Goal: Information Seeking & Learning: Stay updated

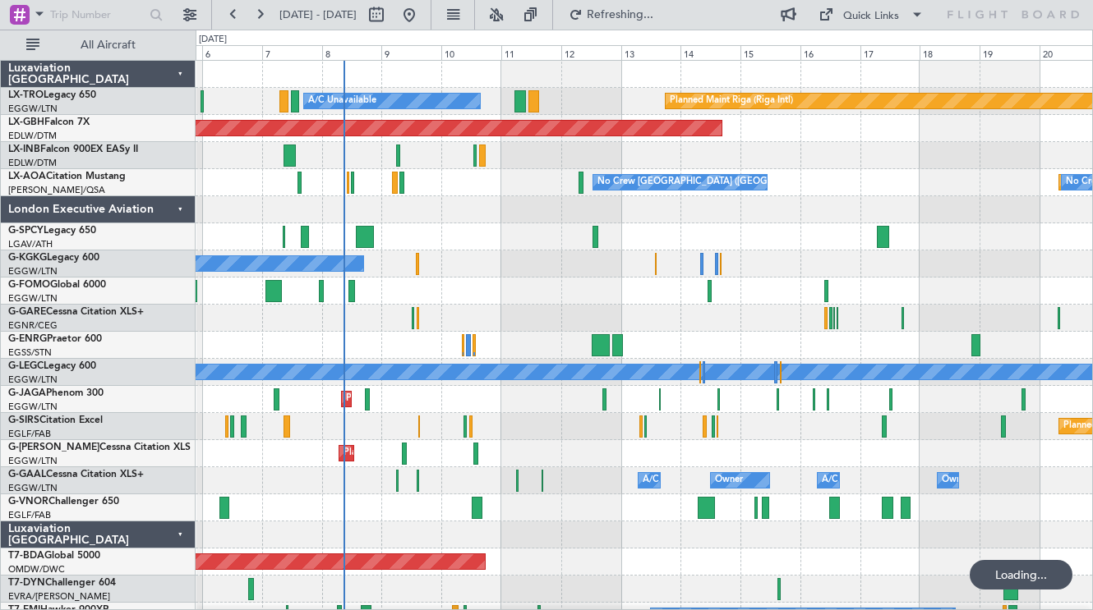
click at [720, 219] on div at bounding box center [644, 209] width 896 height 27
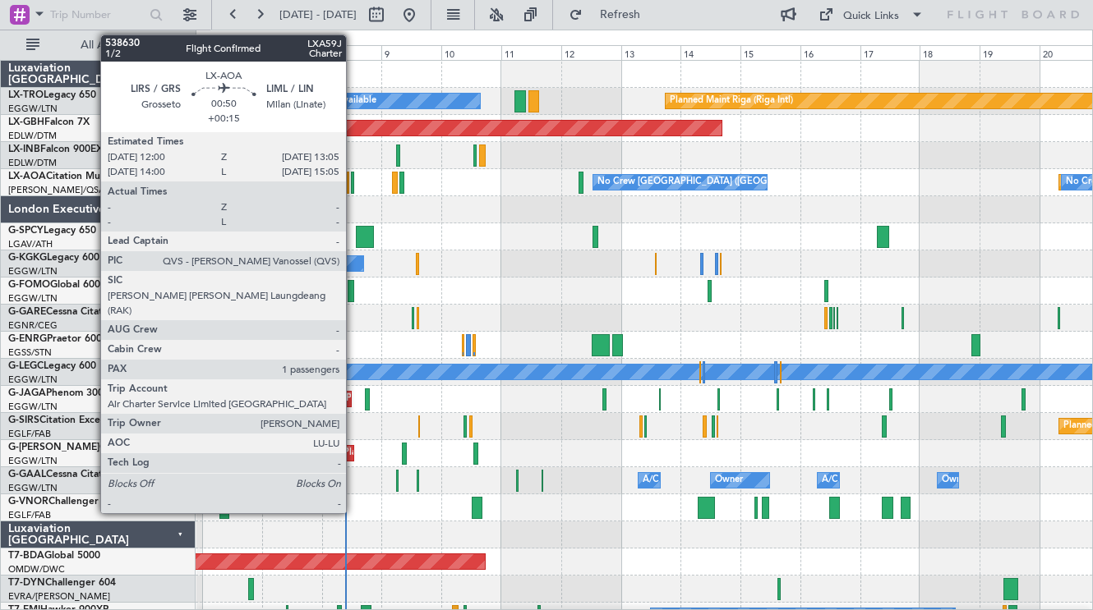
click at [680, 213] on div at bounding box center [644, 209] width 896 height 27
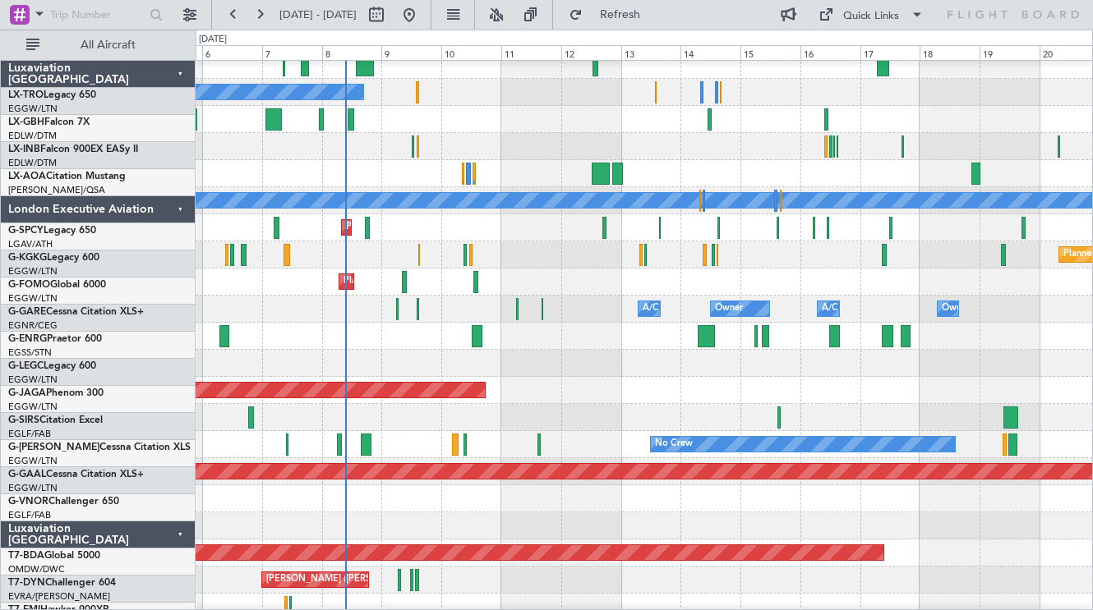
scroll to position [172, 0]
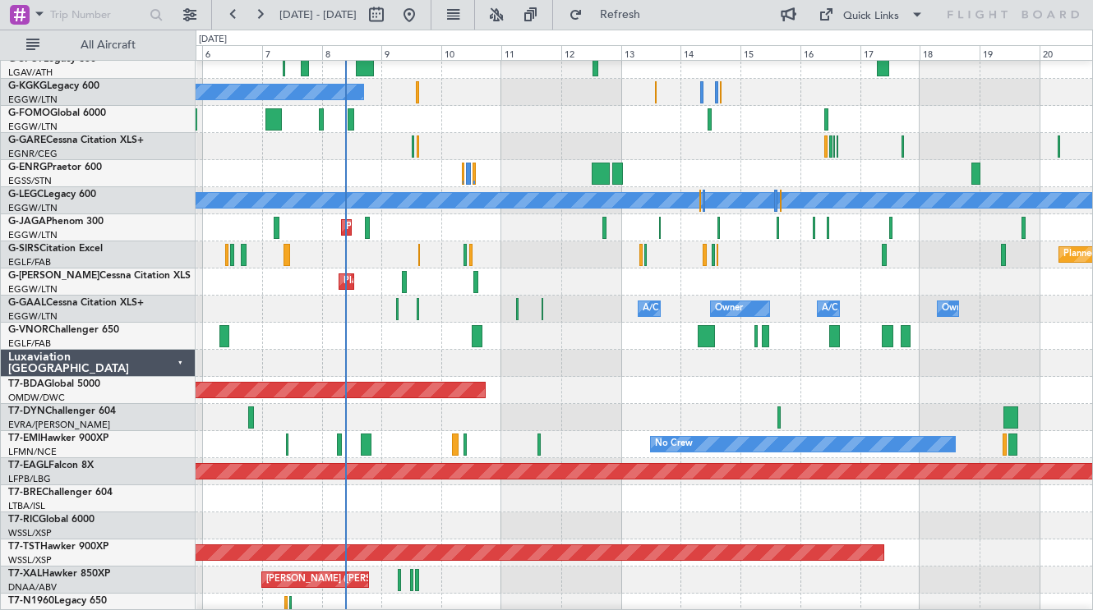
click at [174, 371] on div "Luxaviation [GEOGRAPHIC_DATA]" at bounding box center [98, 363] width 195 height 27
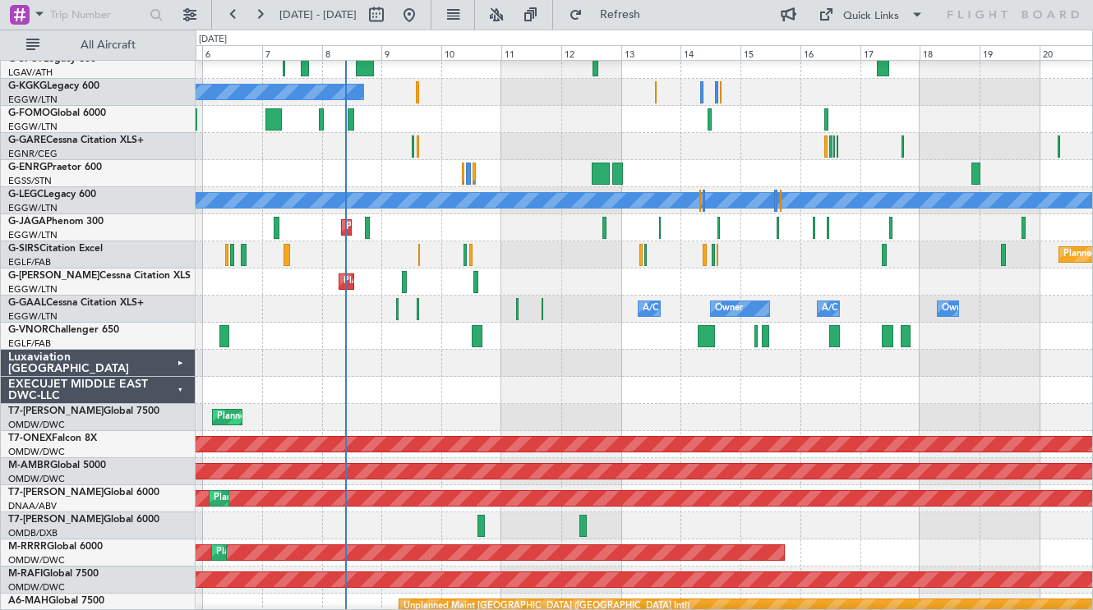
click at [174, 391] on div "EXECUJET MIDDLE EAST DWC-LLC" at bounding box center [98, 390] width 195 height 27
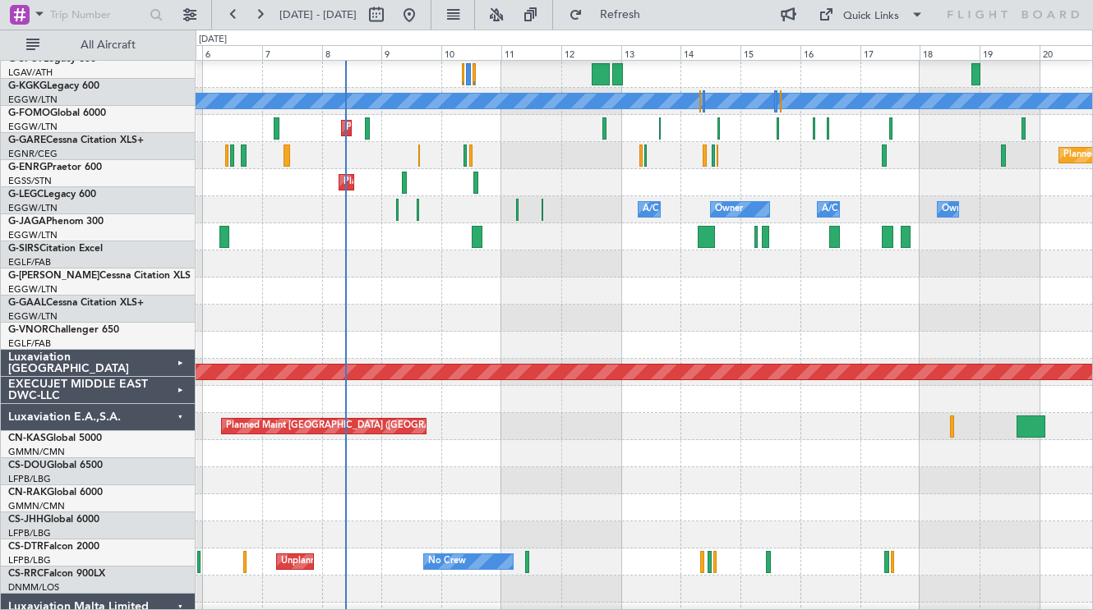
scroll to position [312, 0]
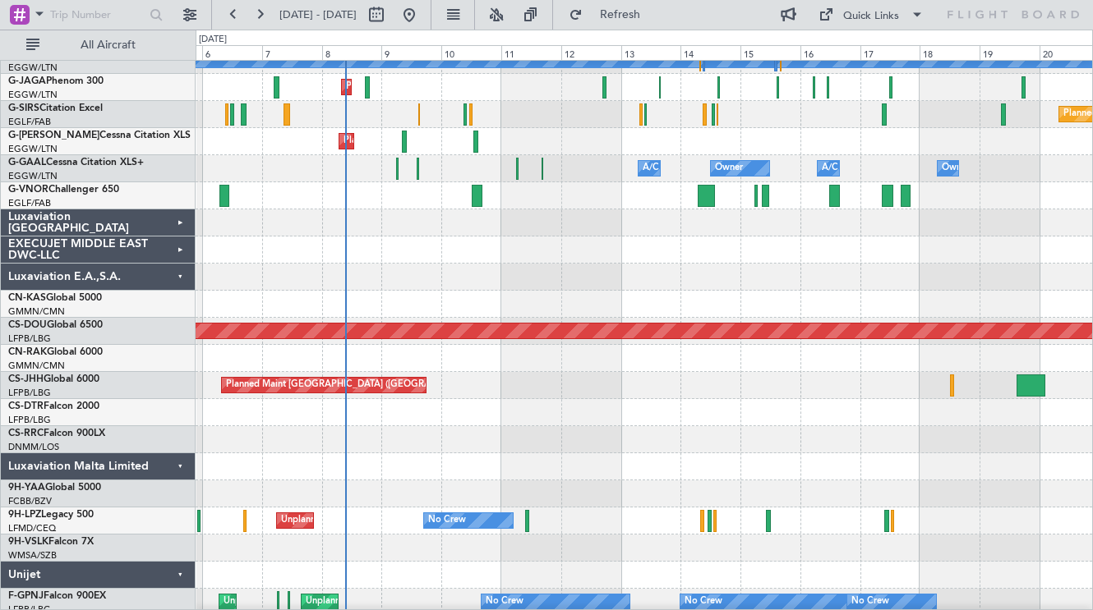
click at [177, 278] on div "Luxaviation E.A.,S.A." at bounding box center [98, 277] width 195 height 27
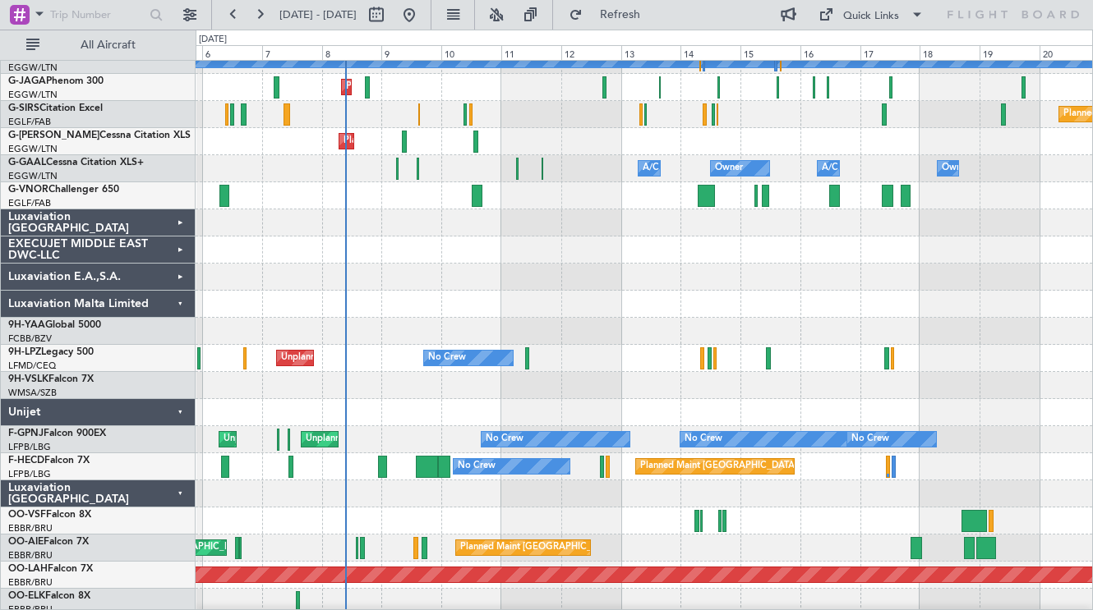
click at [499, 312] on div at bounding box center [644, 304] width 896 height 27
click at [186, 413] on div "Unijet" at bounding box center [98, 412] width 195 height 27
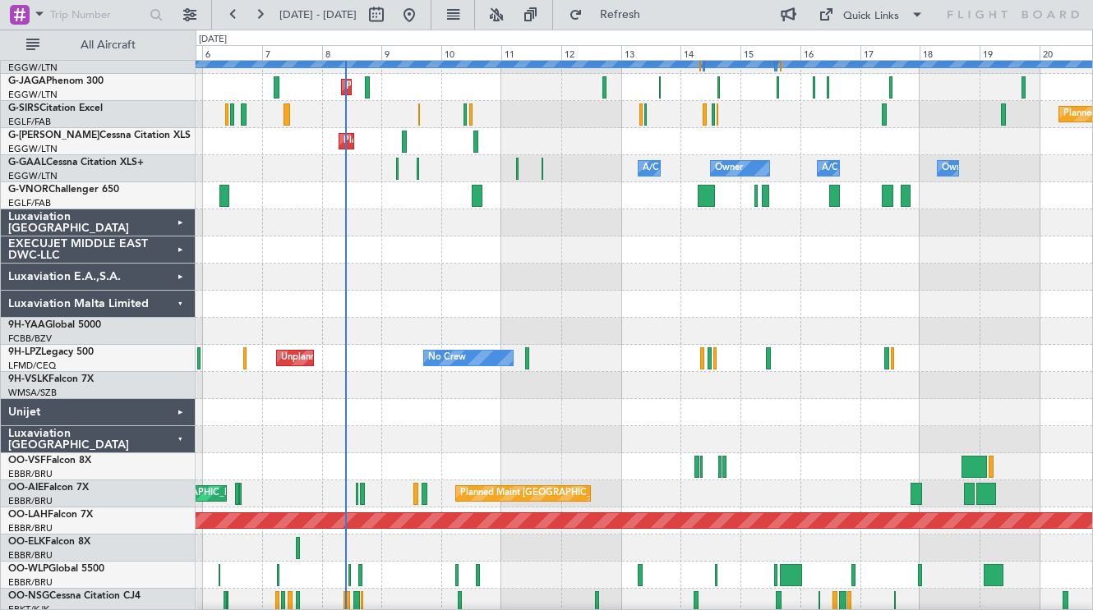
click at [182, 443] on div "Luxaviation [GEOGRAPHIC_DATA]" at bounding box center [98, 439] width 195 height 27
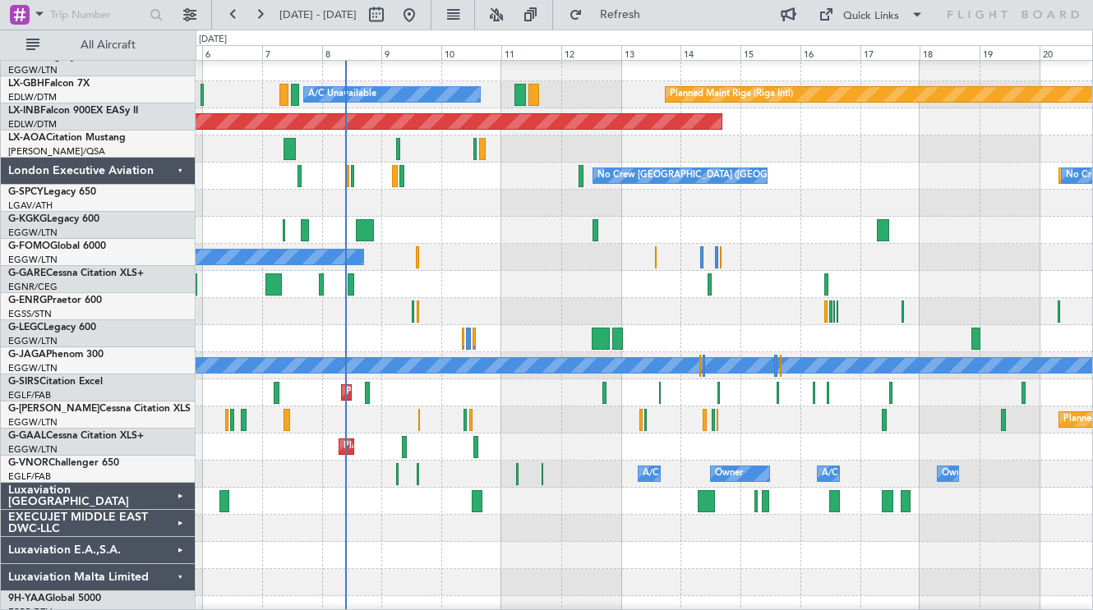
scroll to position [0, 0]
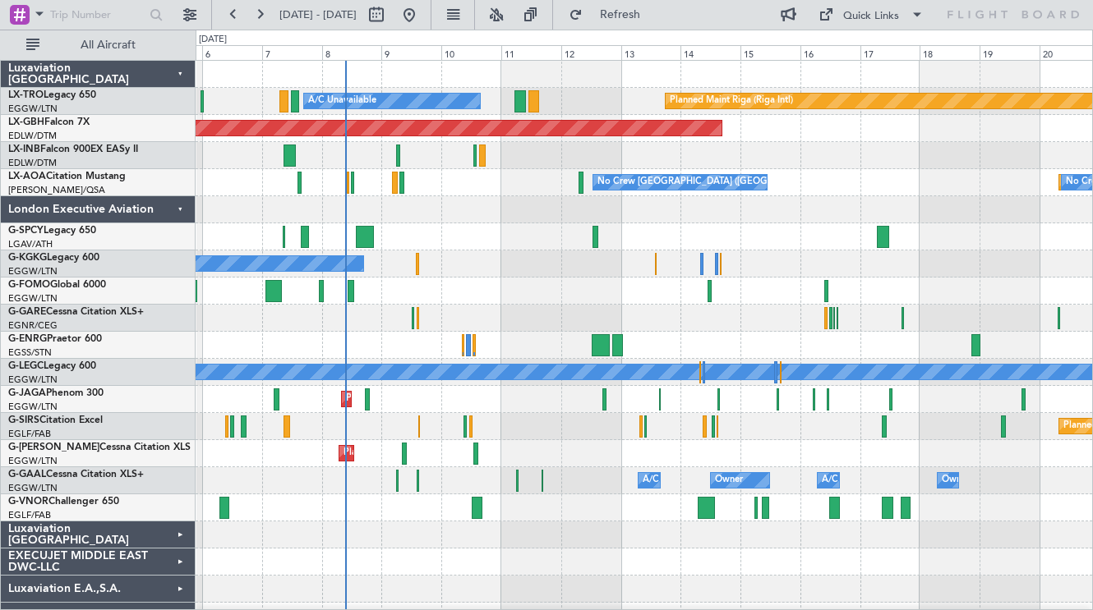
click at [184, 208] on div "London Executive Aviation" at bounding box center [98, 209] width 195 height 27
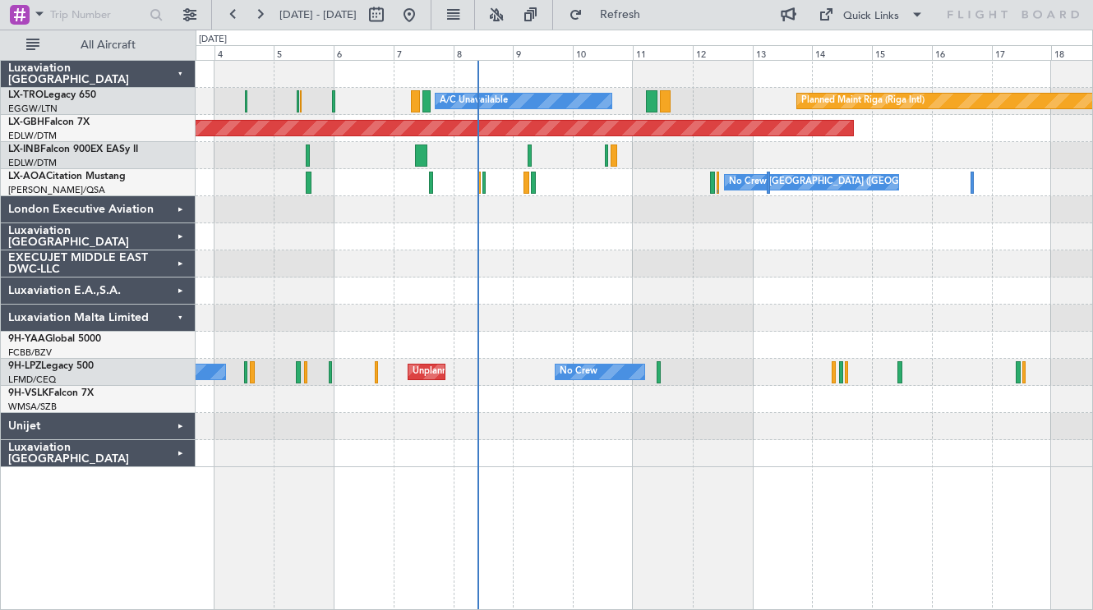
click at [605, 256] on div at bounding box center [644, 264] width 896 height 27
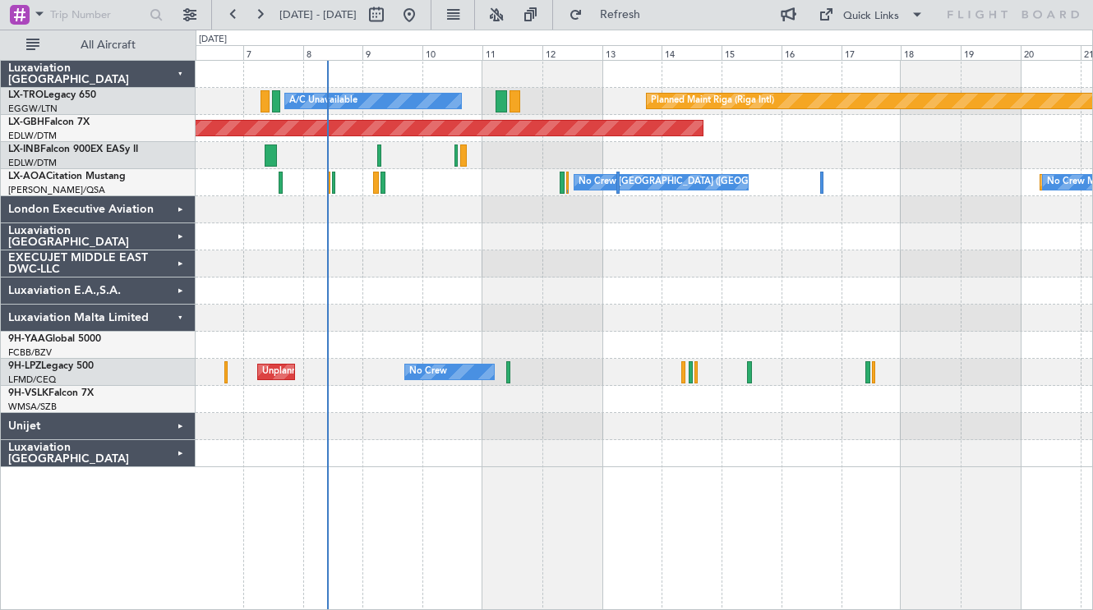
click at [472, 283] on div at bounding box center [644, 291] width 896 height 27
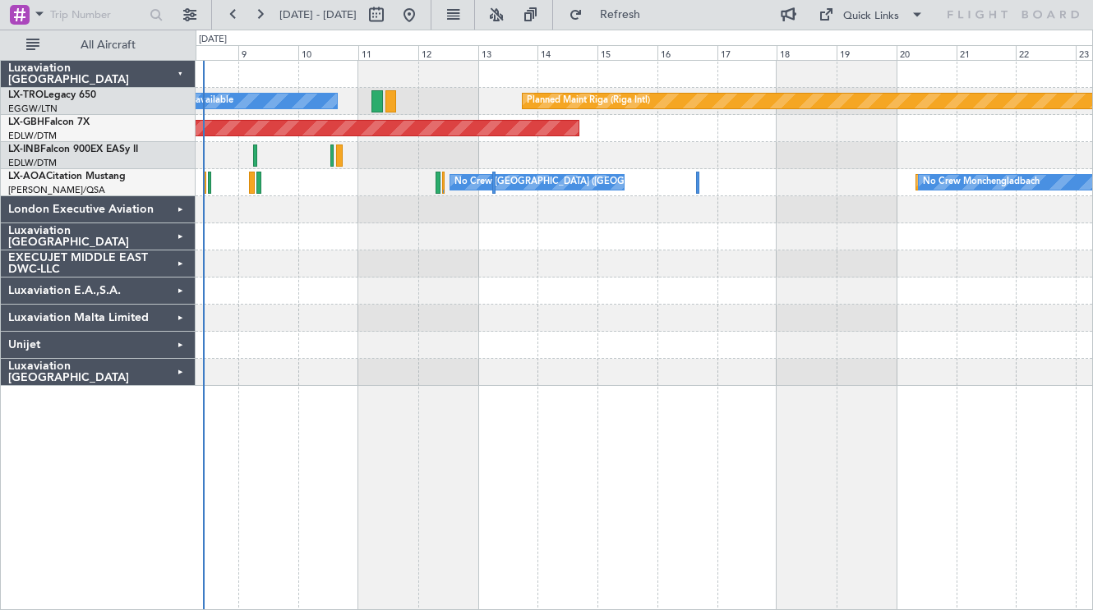
click at [472, 299] on div "Planned Maint Riga (Riga Intl) A/C Unavailable Planned Maint Nurnberg No Crew […" at bounding box center [644, 223] width 896 height 325
click at [623, 466] on div "A/C Unavailable Planned Maint [GEOGRAPHIC_DATA] (Riga Intl) Planned Maint Nurnb…" at bounding box center [644, 335] width 897 height 550
click at [625, 243] on div at bounding box center [644, 236] width 896 height 27
click at [286, 214] on div at bounding box center [644, 209] width 896 height 27
click at [347, 200] on div at bounding box center [644, 209] width 896 height 27
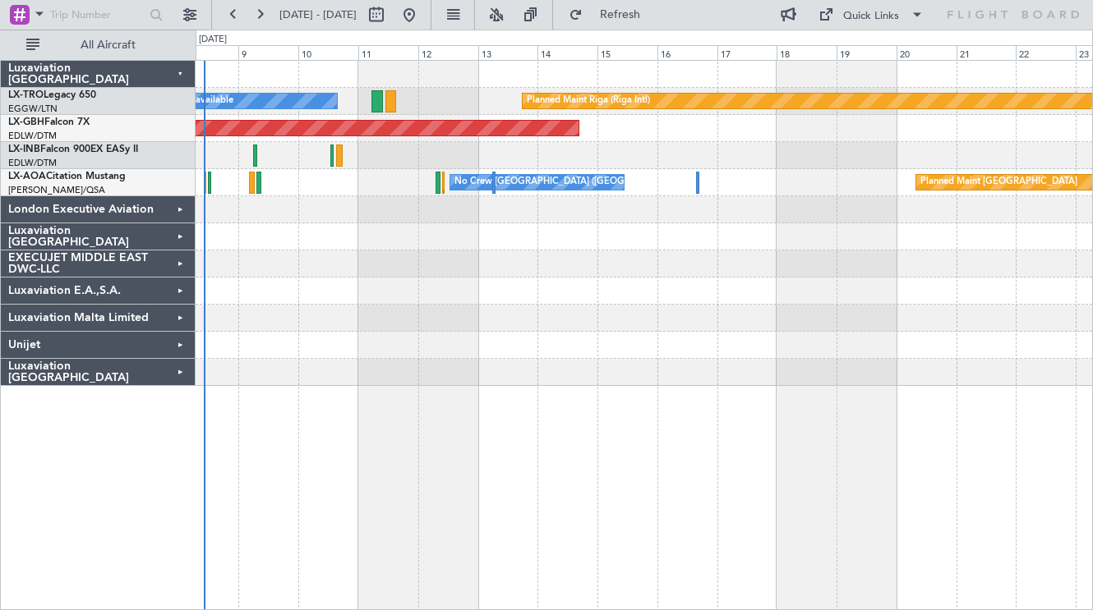
click at [353, 97] on div "A/C Unavailable Planned Maint [GEOGRAPHIC_DATA] (Riga Intl)" at bounding box center [644, 101] width 896 height 27
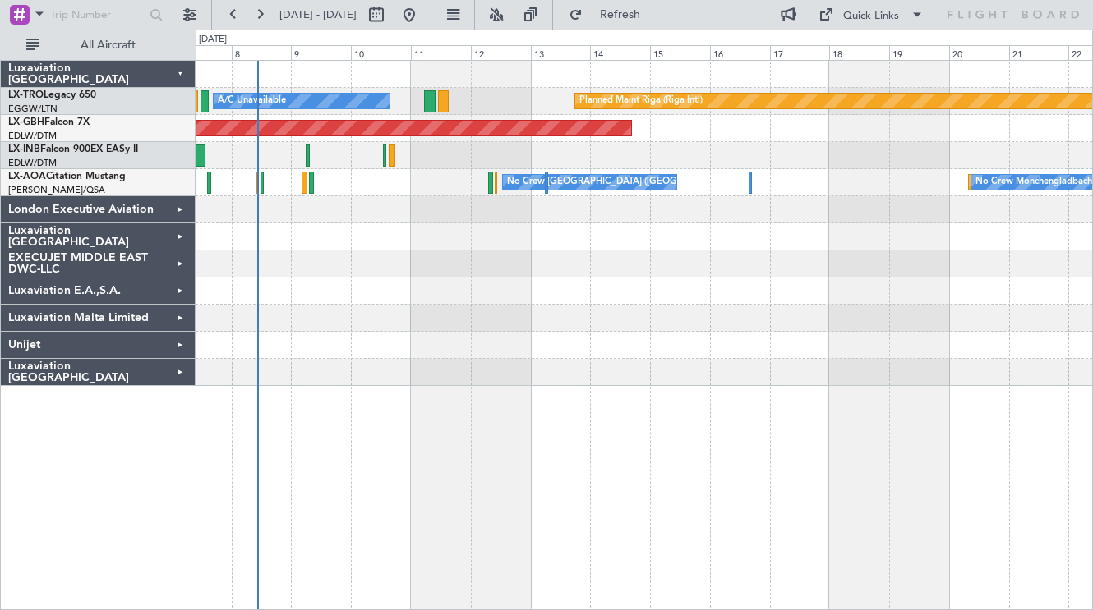
click at [492, 269] on div at bounding box center [644, 264] width 896 height 27
click at [389, 254] on div at bounding box center [644, 264] width 896 height 27
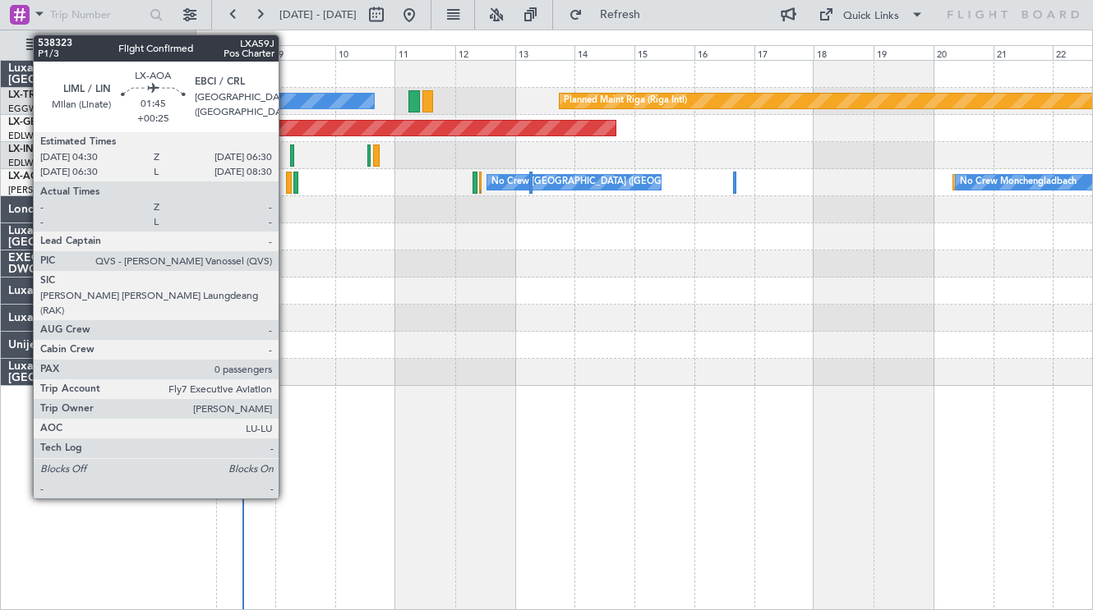
click at [286, 186] on div at bounding box center [289, 183] width 6 height 22
